Goal: Transaction & Acquisition: Purchase product/service

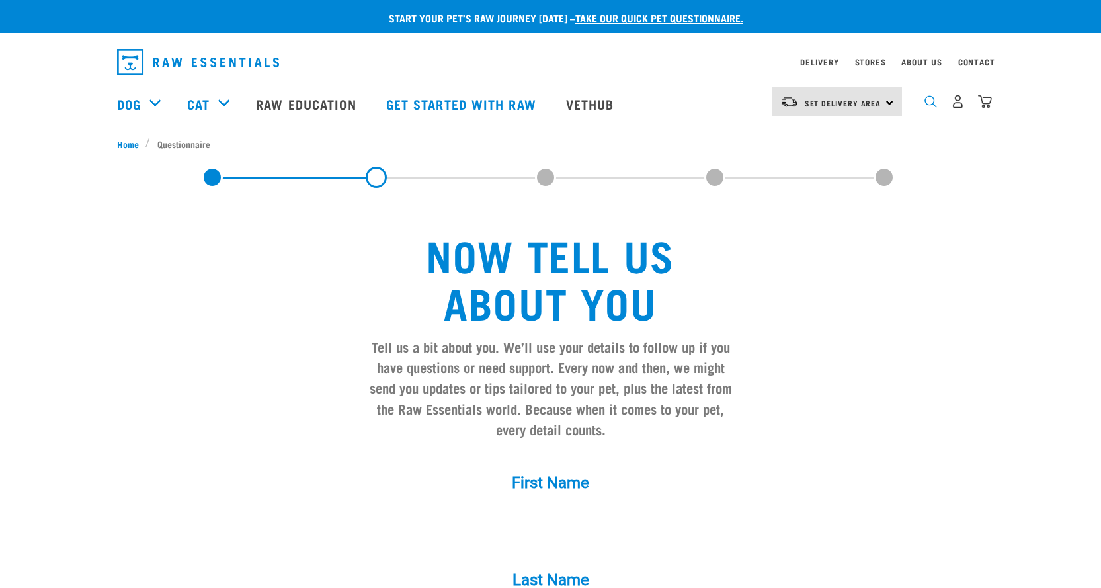
click at [929, 106] on img "dropdown navigation" at bounding box center [930, 101] width 13 height 13
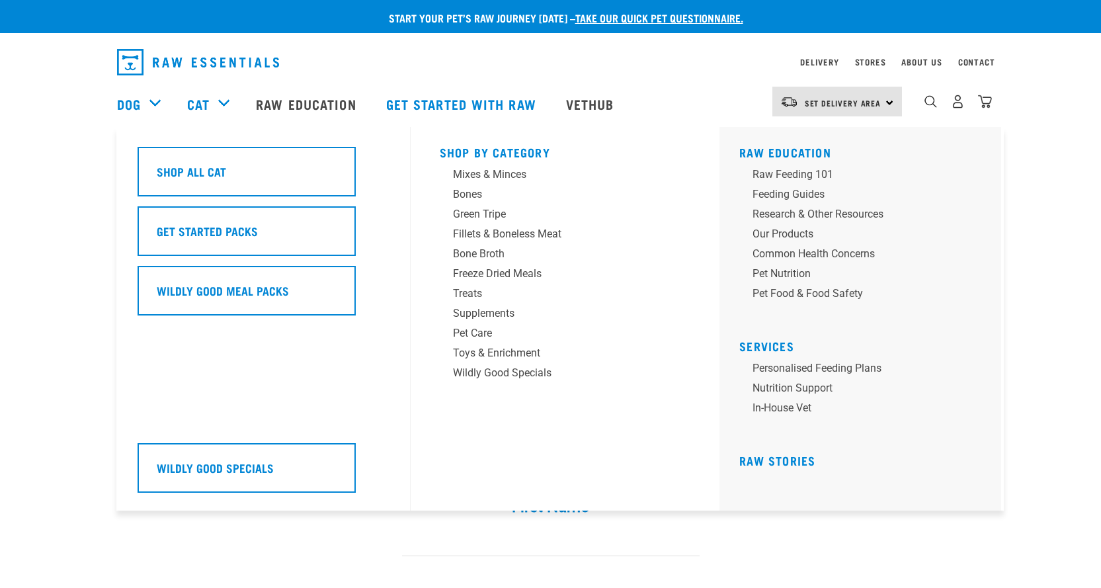
click at [211, 138] on div "Shop All Cat Get Started Packs Wildly Good Meal Packs Wildly Good Specials" at bounding box center [270, 318] width 281 height 383
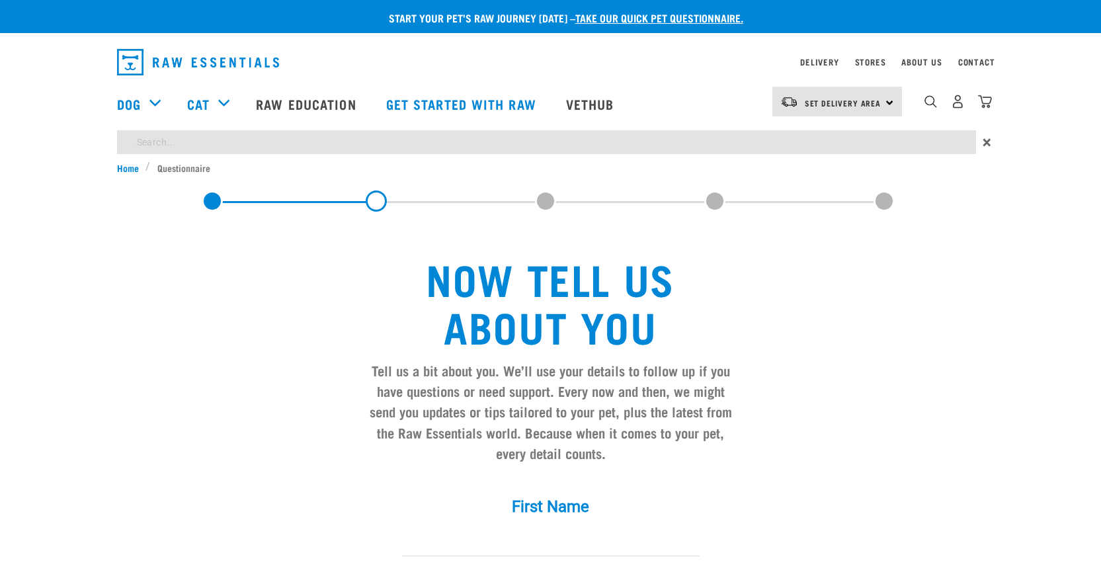
click at [940, 144] on div "Start your pet’s raw journey [DATE] – take our quick pet questionnaire. Deliver…" at bounding box center [550, 409] width 1101 height 818
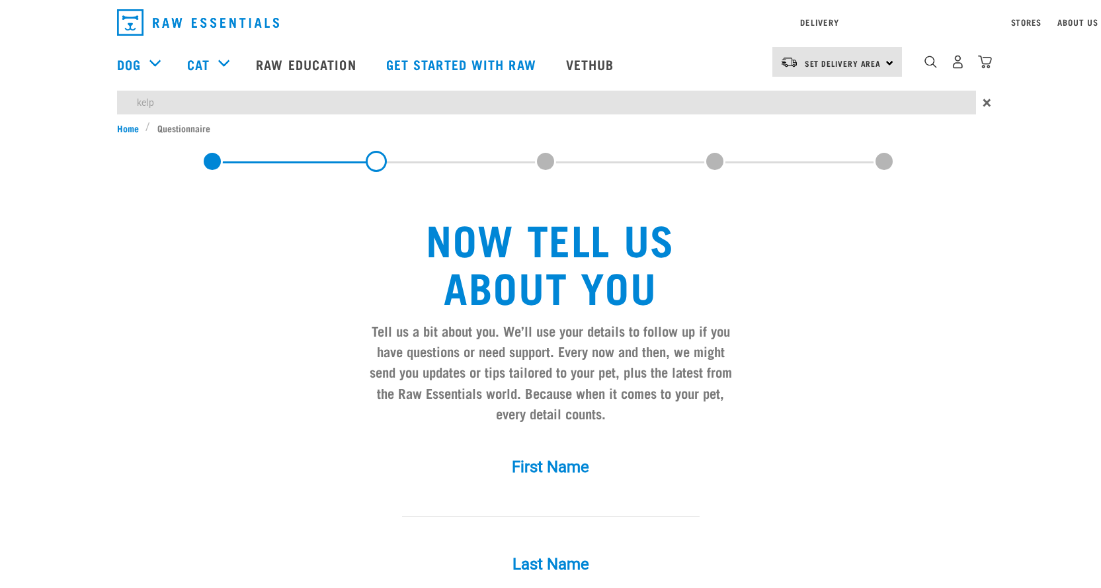
type input "kelp"
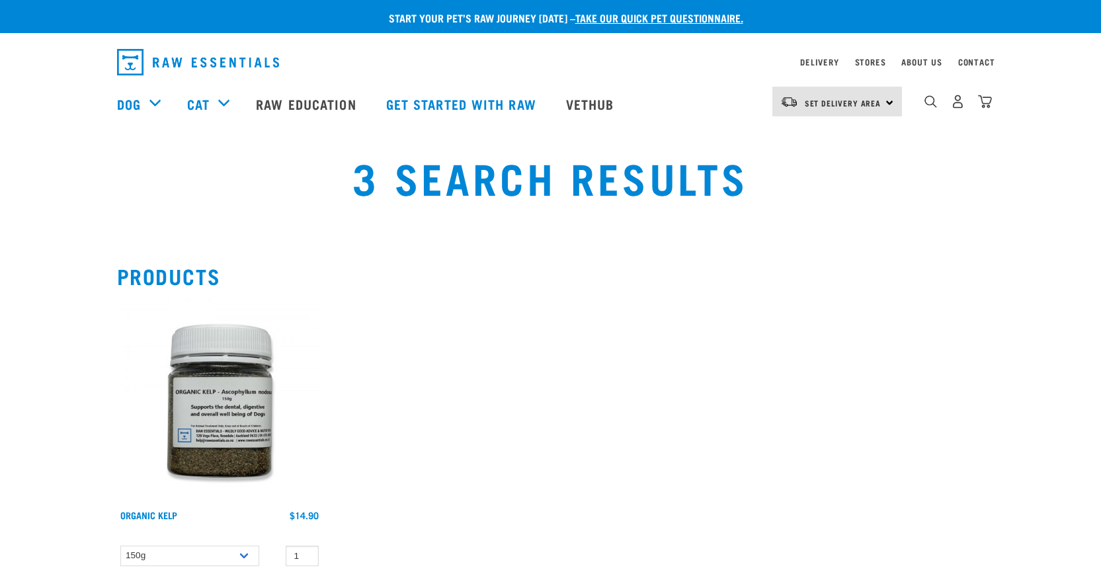
click at [233, 435] on img at bounding box center [219, 400] width 205 height 205
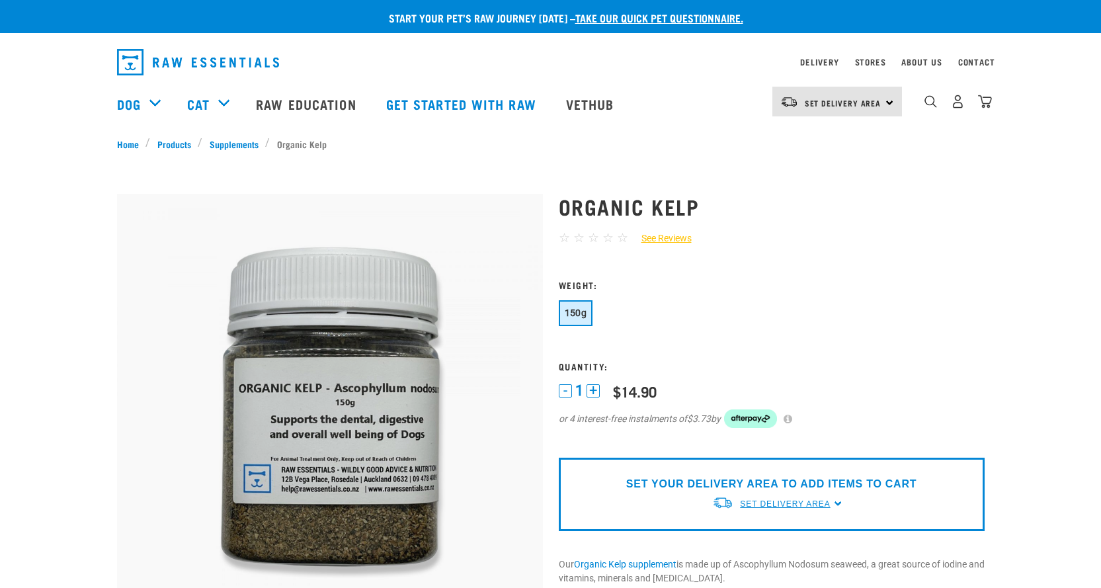
click at [812, 504] on span "Set Delivery Area" at bounding box center [785, 503] width 90 height 9
click at [758, 533] on link "[GEOGRAPHIC_DATA]" at bounding box center [778, 535] width 132 height 22
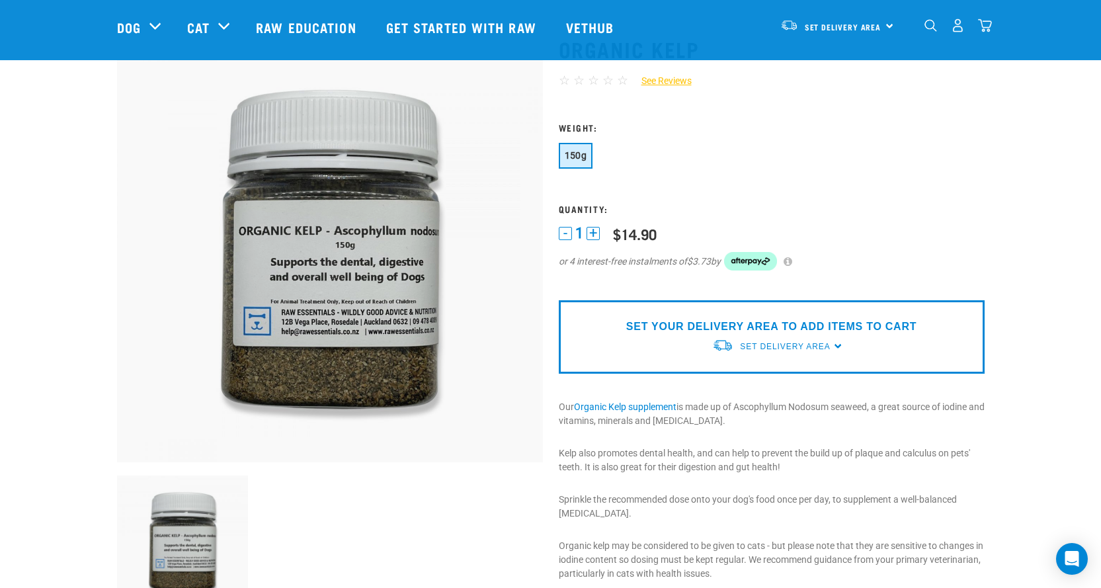
scroll to position [198, 0]
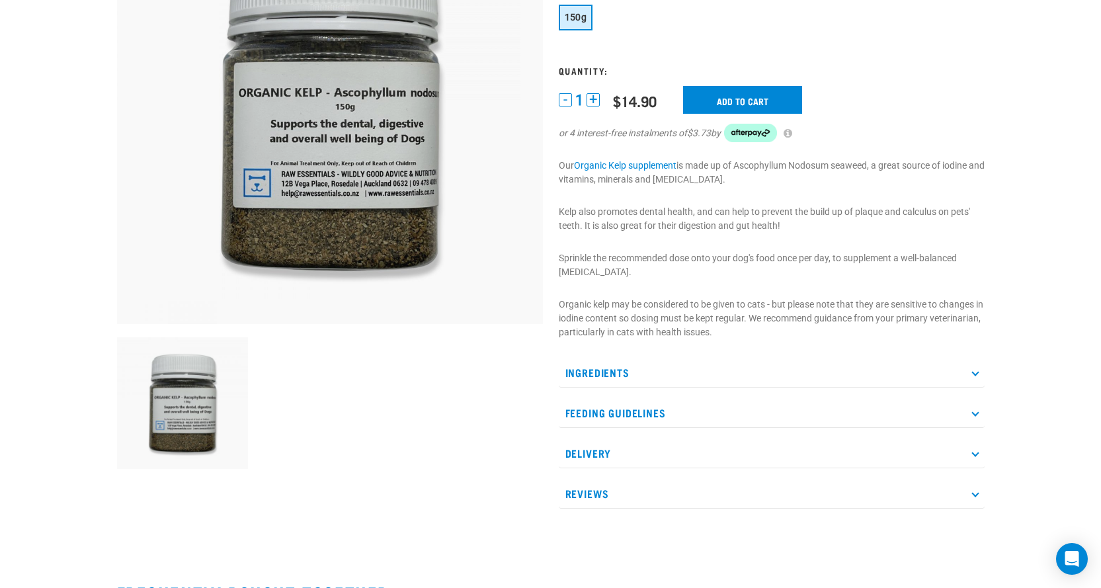
scroll to position [295, 0]
click at [766, 100] on input "Add to cart" at bounding box center [742, 100] width 119 height 28
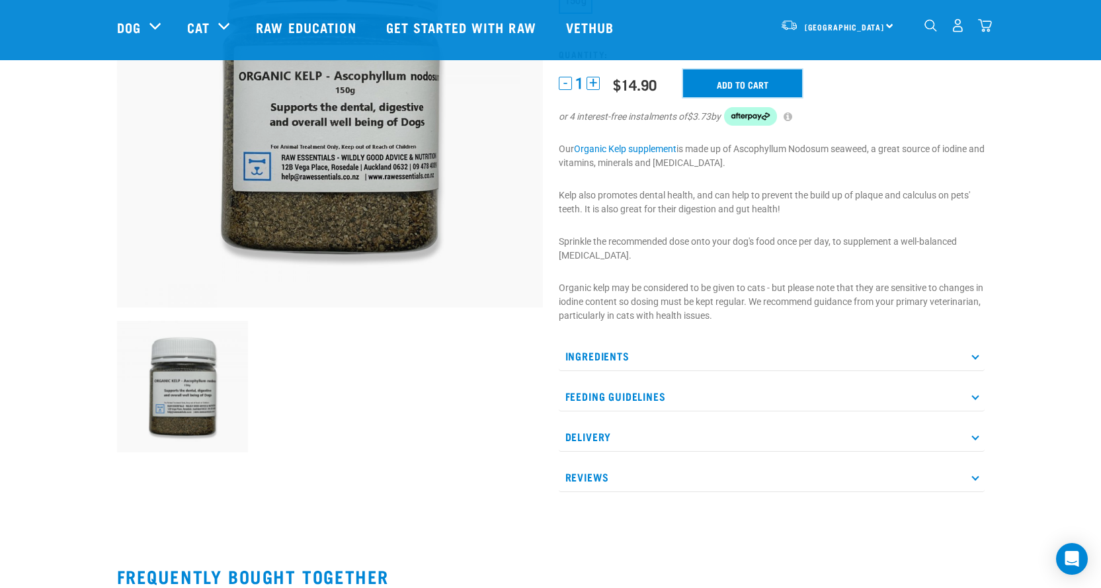
scroll to position [0, 0]
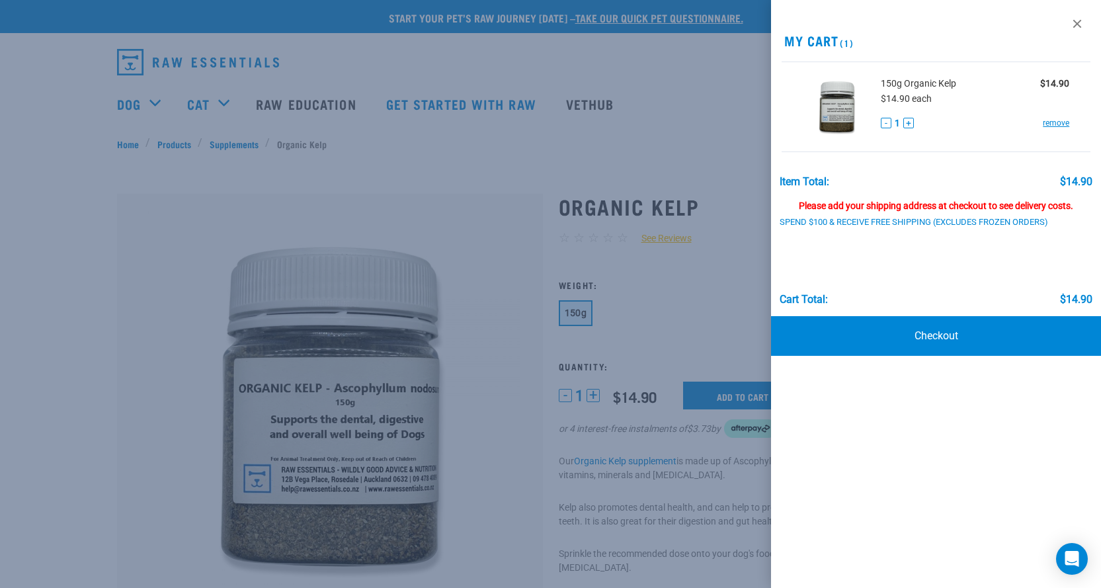
click at [420, 155] on div at bounding box center [550, 294] width 1101 height 588
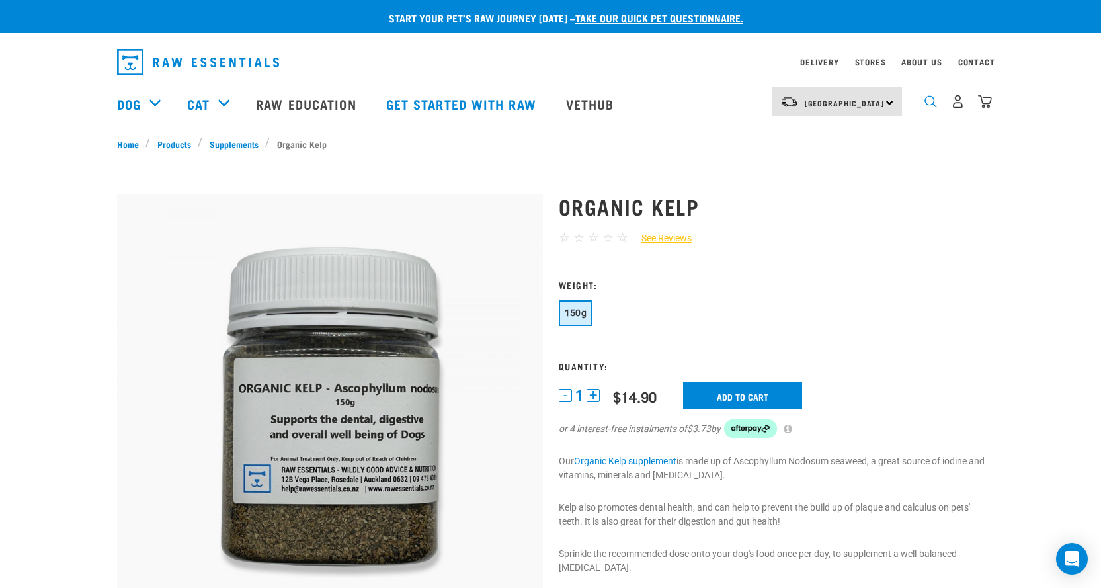
click at [932, 106] on img "dropdown navigation" at bounding box center [930, 101] width 13 height 13
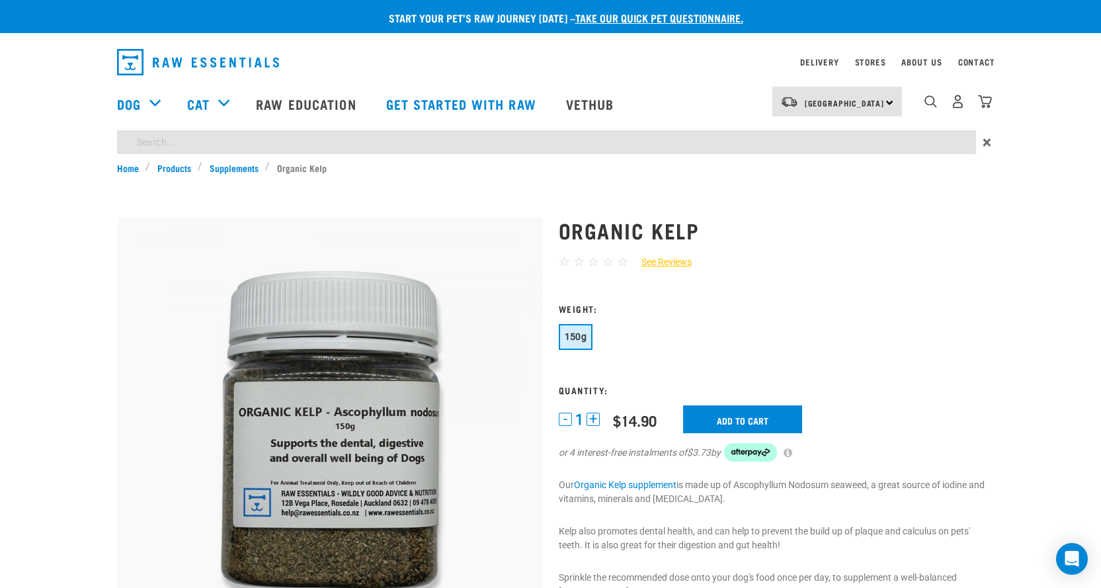
click at [442, 156] on div "×" at bounding box center [550, 145] width 1101 height 30
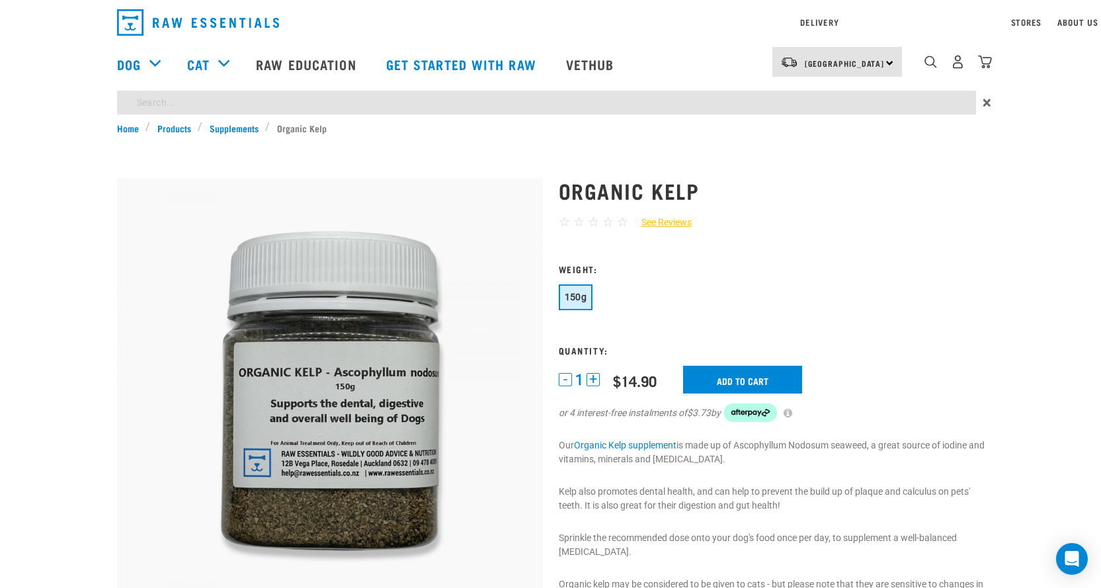
click at [444, 147] on div "Start your pet’s raw journey [DATE] – take our quick pet questionnaire. Deliver…" at bounding box center [550, 438] width 1101 height 877
type input "ProN8ure"
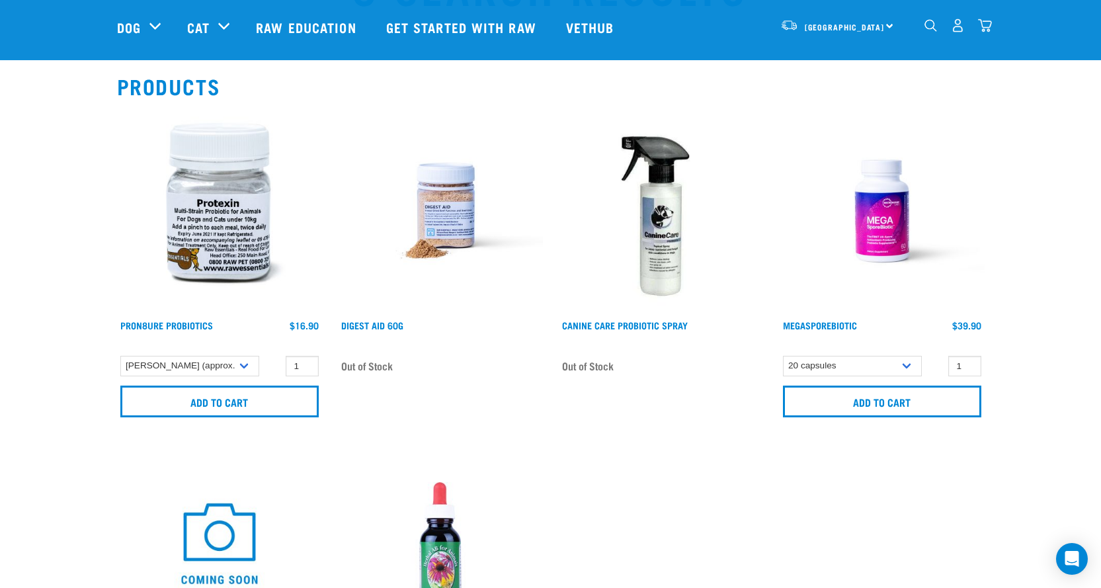
scroll to position [198, 0]
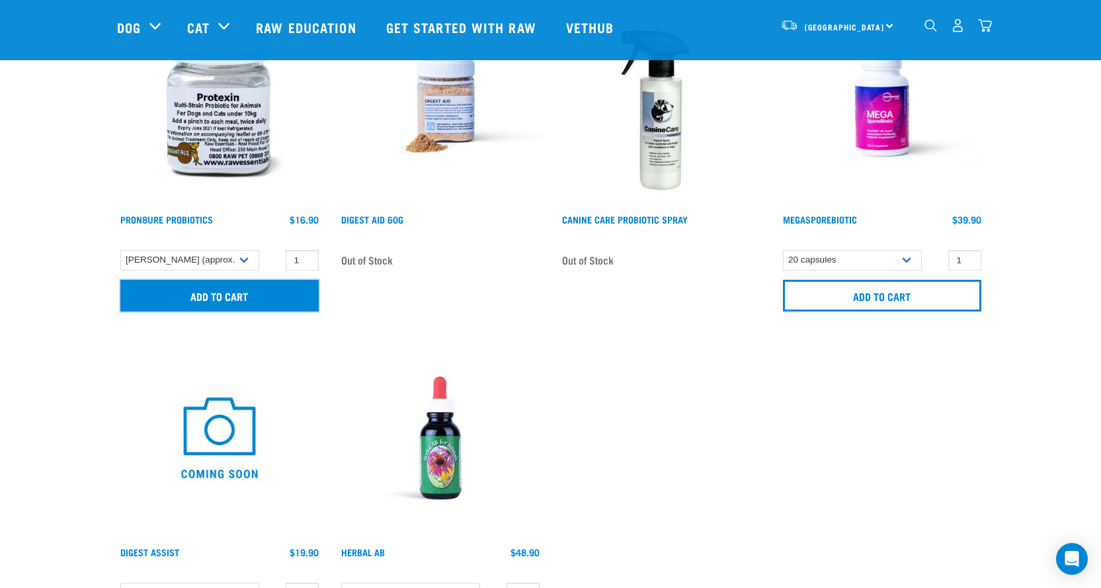
click at [287, 297] on input "Add to cart" at bounding box center [219, 296] width 198 height 32
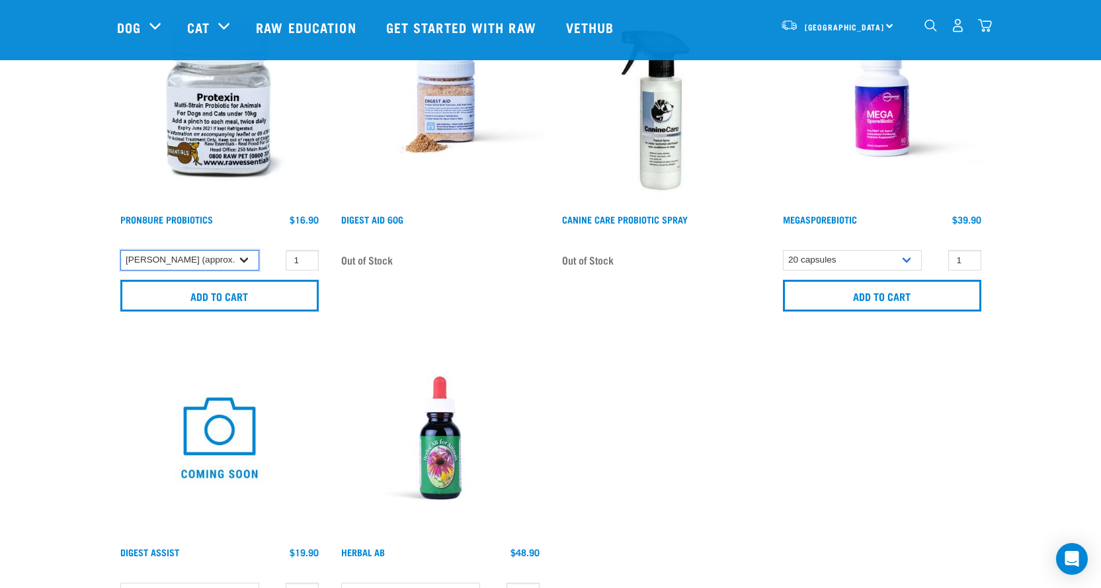
click at [222, 262] on select "[PERSON_NAME] (approx. 80g)" at bounding box center [189, 260] width 139 height 20
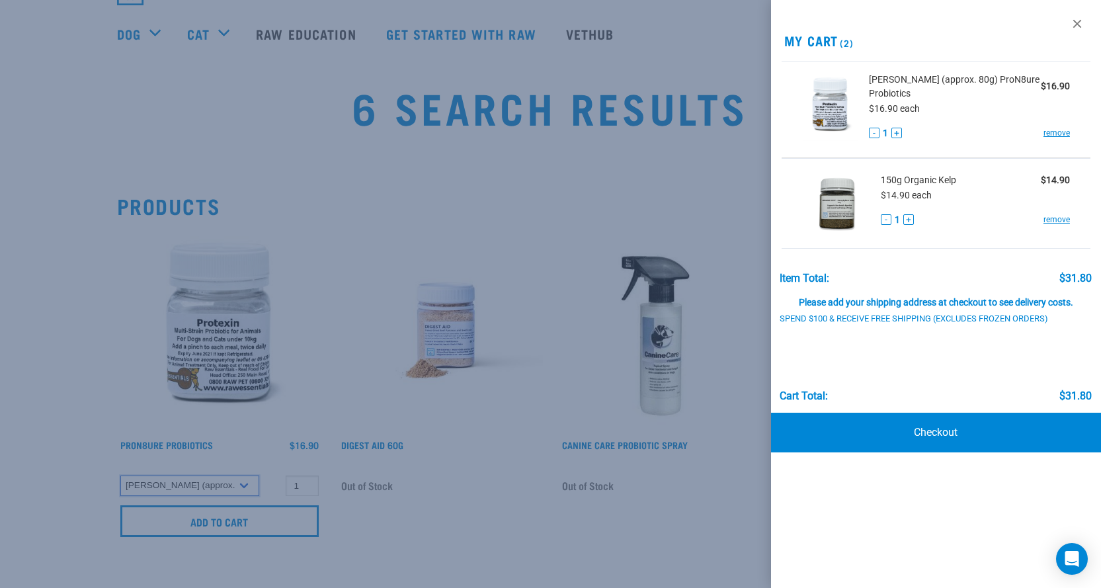
scroll to position [0, 0]
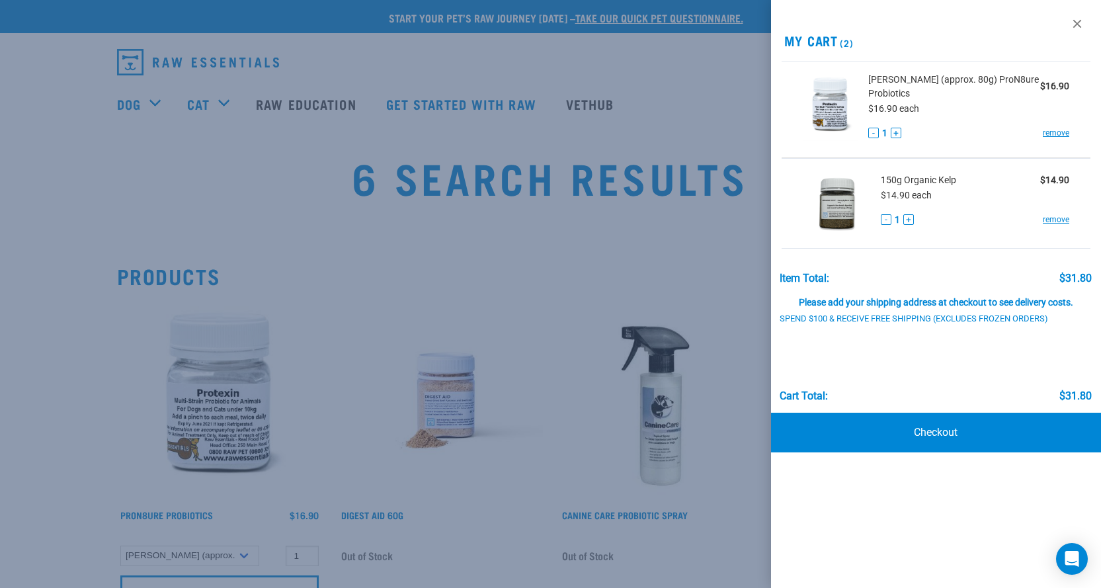
click at [28, 162] on div at bounding box center [550, 294] width 1101 height 588
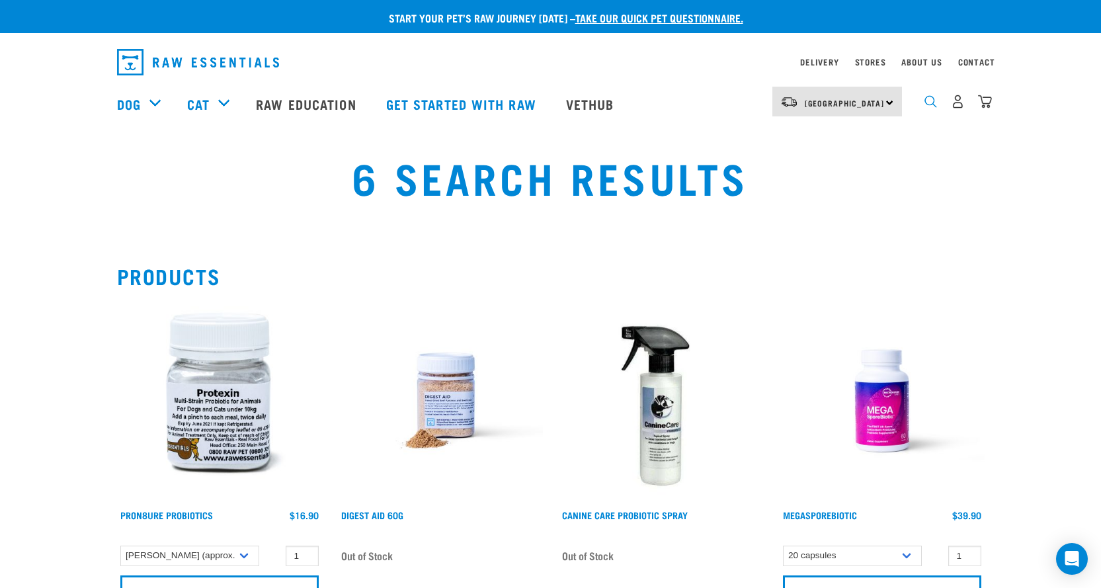
click at [933, 106] on img "dropdown navigation" at bounding box center [930, 101] width 13 height 13
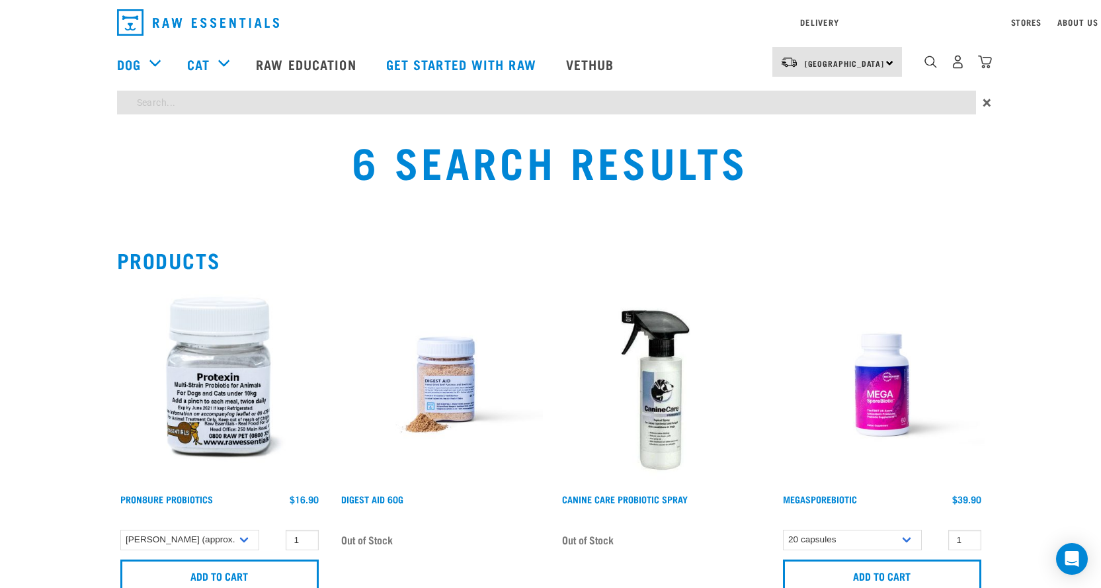
click at [535, 147] on div "Start your pet’s raw journey [DATE] – take our quick pet questionnaire. Deliver…" at bounding box center [550, 473] width 1101 height 947
click at [468, 105] on input "search" at bounding box center [546, 103] width 859 height 24
type input "Diatomaceous"
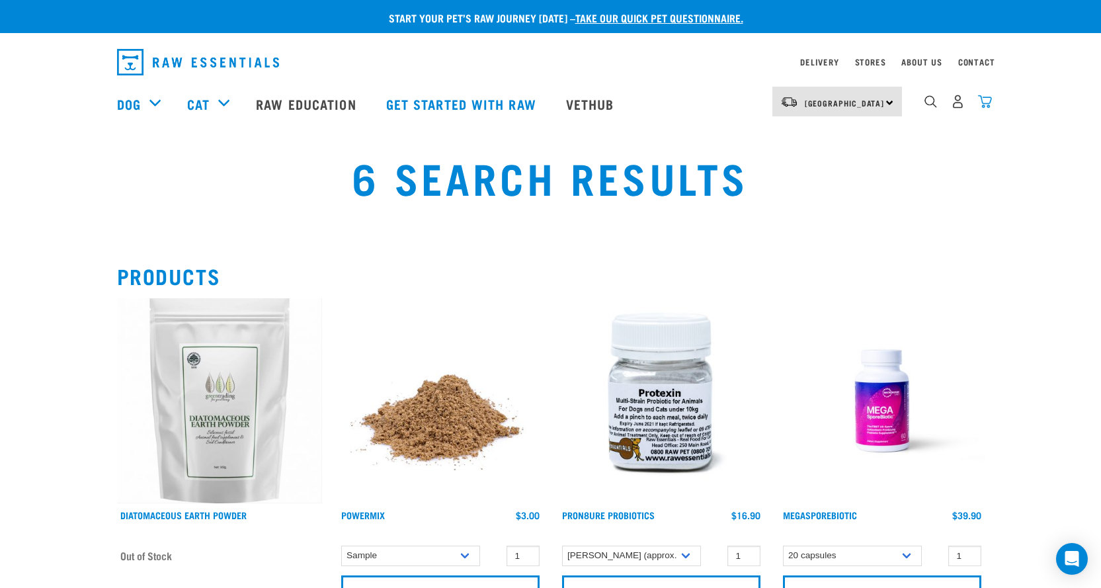
click at [984, 108] on img "dropdown navigation" at bounding box center [985, 102] width 14 height 14
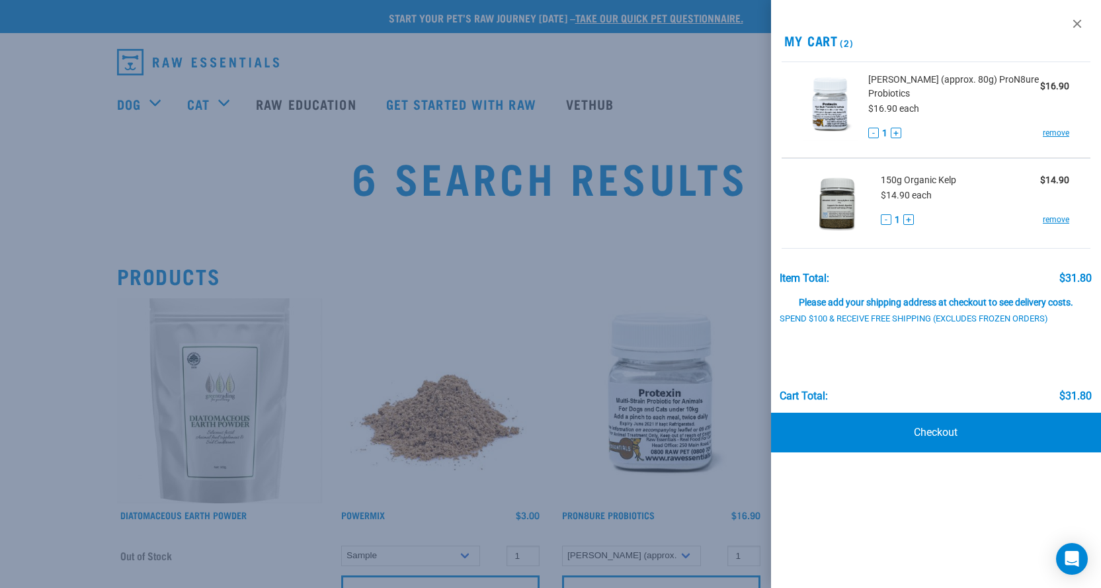
click at [0, 343] on div at bounding box center [550, 294] width 1101 height 588
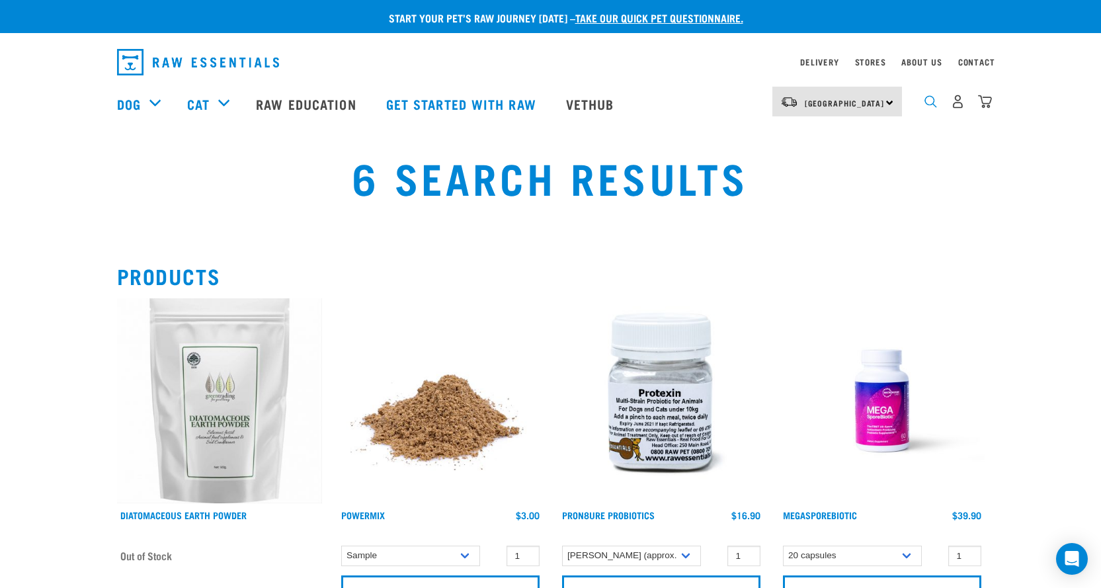
click at [931, 108] on img "dropdown navigation" at bounding box center [930, 101] width 13 height 13
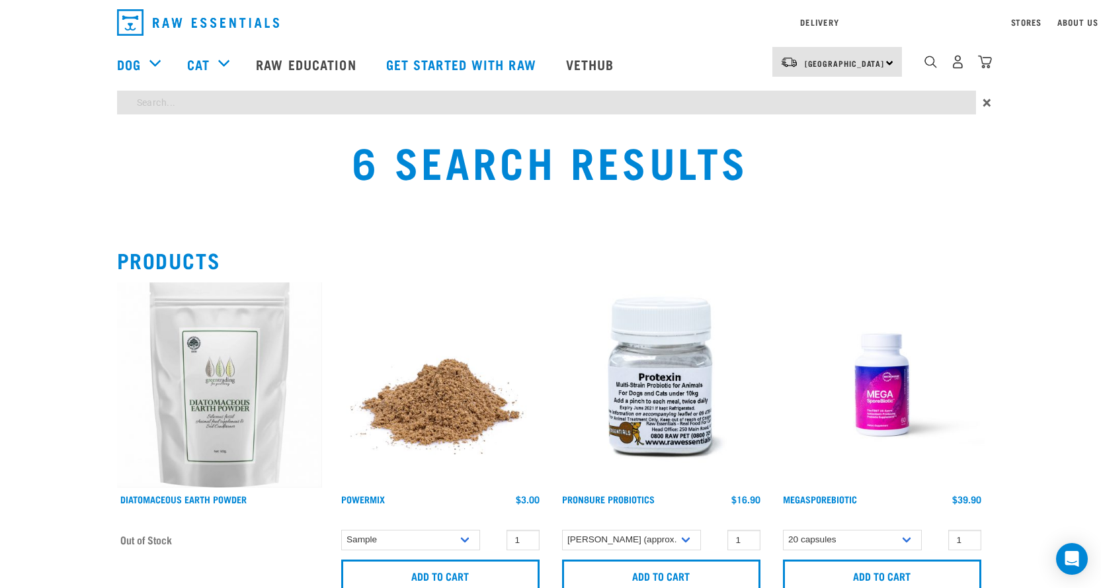
drag, startPoint x: 611, startPoint y: 137, endPoint x: 576, endPoint y: 141, distance: 35.3
click at [611, 137] on div "Start your pet’s raw journey [DATE] – take our quick pet questionnaire. Deliver…" at bounding box center [550, 590] width 1101 height 1180
type input "t"
